Goal: Information Seeking & Learning: Learn about a topic

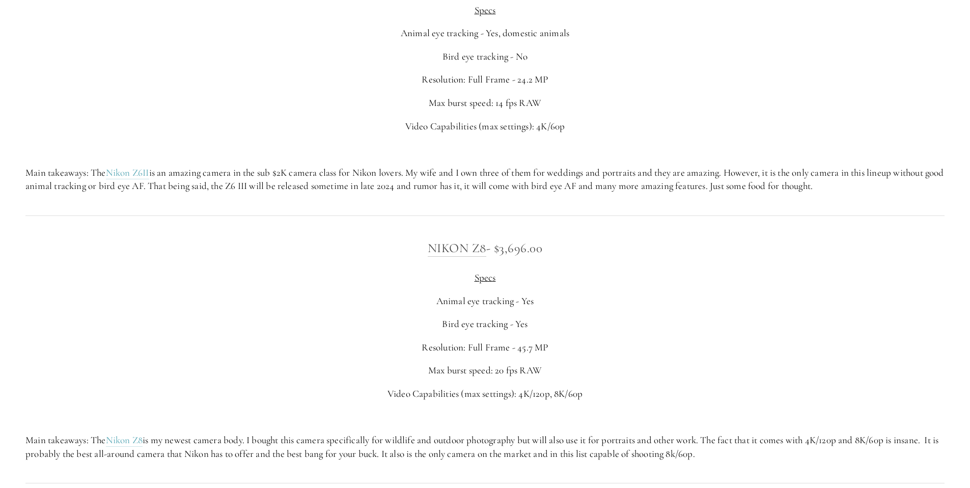
scroll to position [2093, 0]
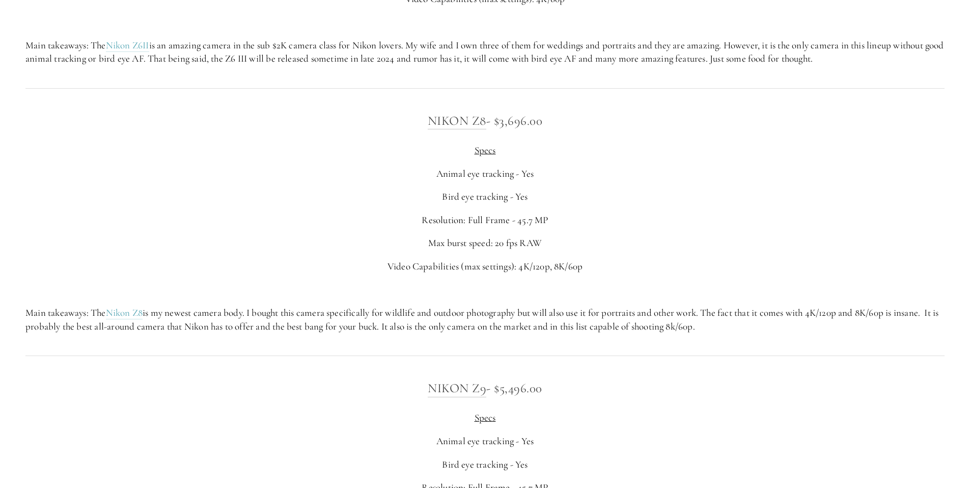
click at [521, 117] on h3 "Nikon Z8 - $3,696.00" at bounding box center [484, 120] width 919 height 20
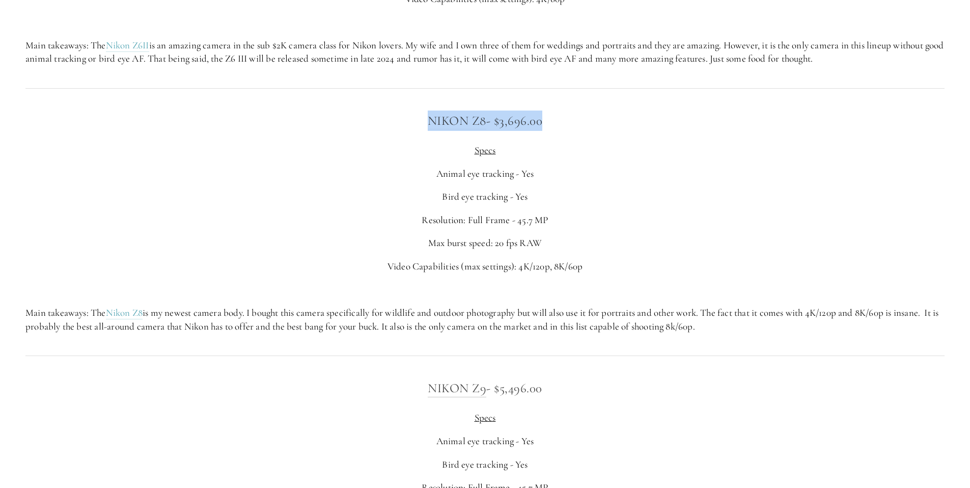
click at [521, 117] on h3 "Nikon Z8 - $3,696.00" at bounding box center [484, 120] width 919 height 20
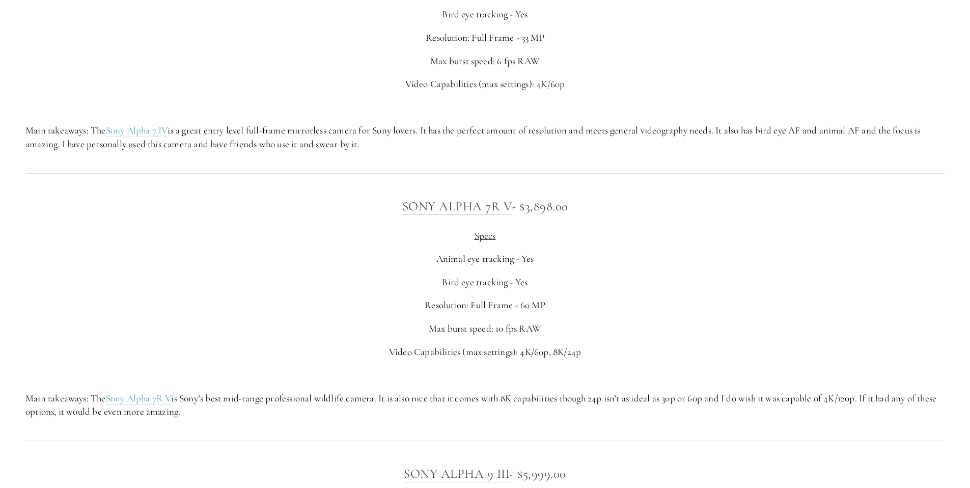
scroll to position [2890, 0]
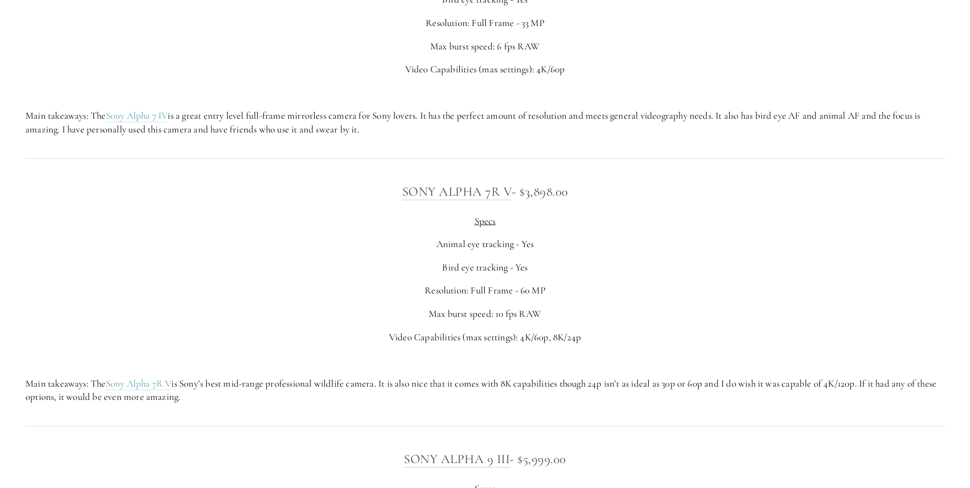
click at [536, 190] on h3 "Sony Alpha 7R V - $3,898.00" at bounding box center [484, 191] width 919 height 20
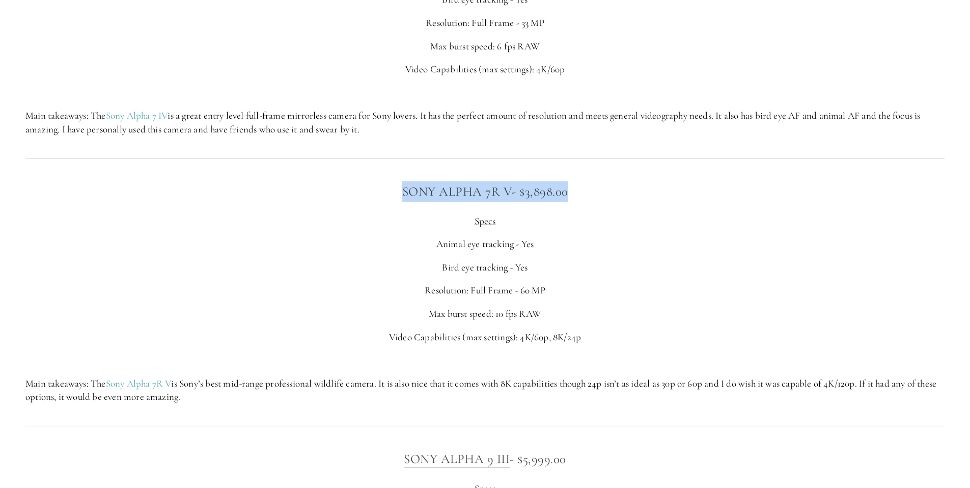
click at [536, 190] on h3 "Sony Alpha 7R V - $3,898.00" at bounding box center [484, 191] width 919 height 20
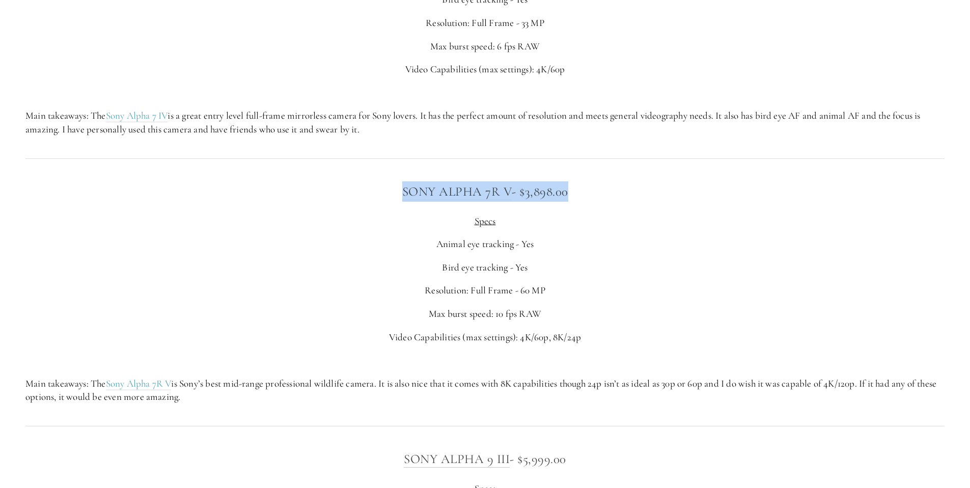
click at [536, 190] on h3 "Sony Alpha 7R V - $3,898.00" at bounding box center [484, 191] width 919 height 20
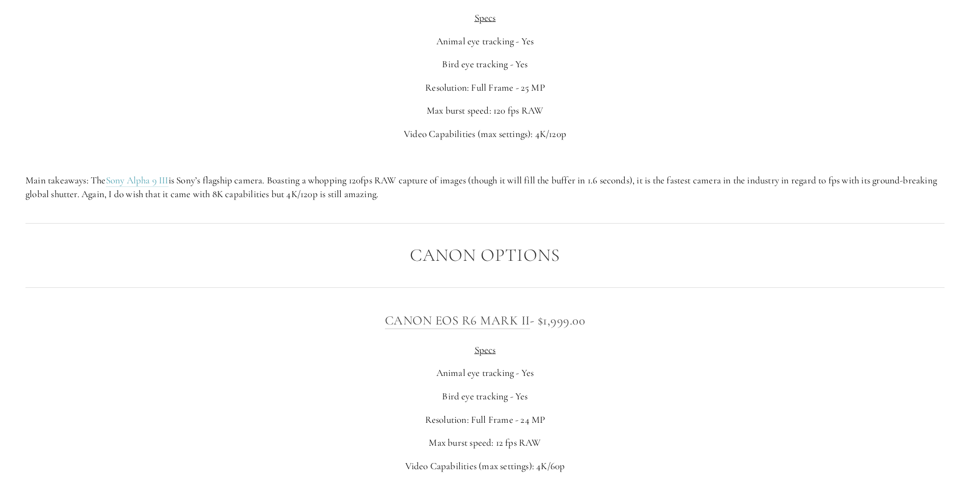
scroll to position [3659, 0]
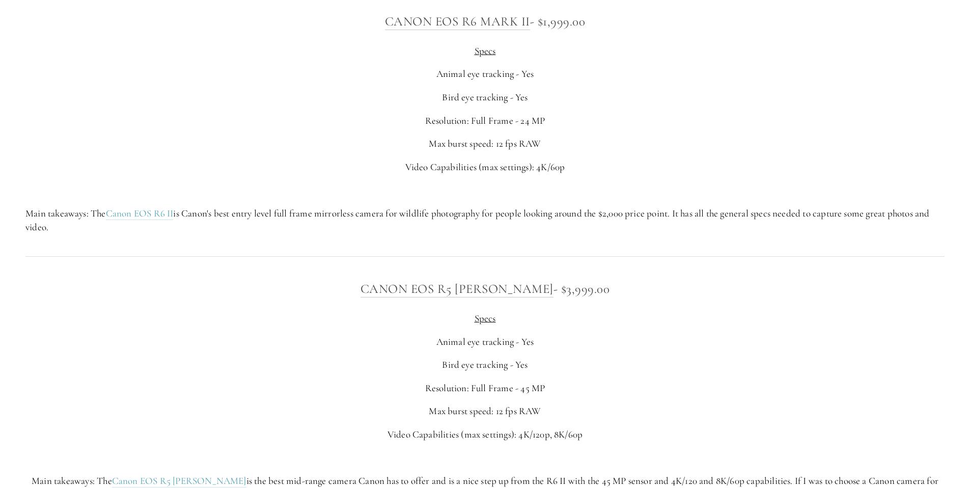
click at [576, 26] on h3 "Canon EOS R6 [PERSON_NAME] - $1,999.00" at bounding box center [484, 21] width 919 height 20
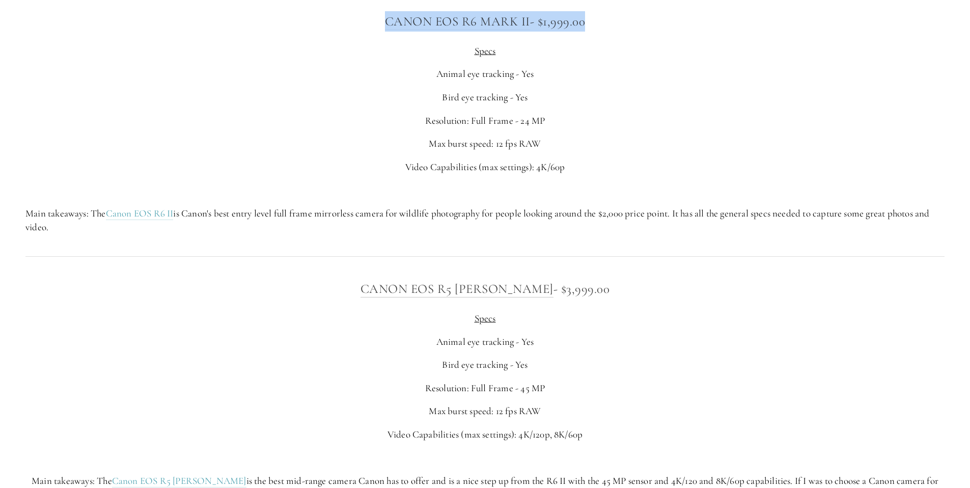
click at [576, 26] on h3 "Canon EOS R6 [PERSON_NAME] - $1,999.00" at bounding box center [484, 21] width 919 height 20
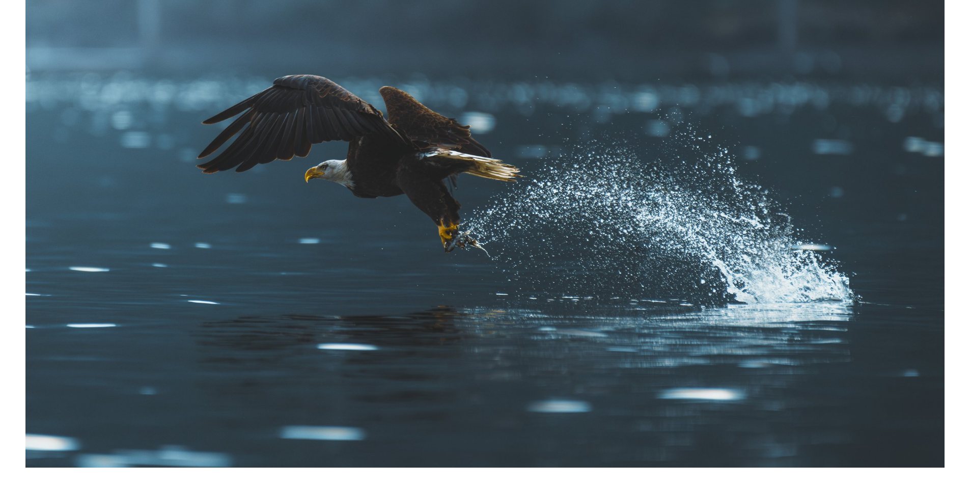
scroll to position [1320, 0]
